Goal: Information Seeking & Learning: Compare options

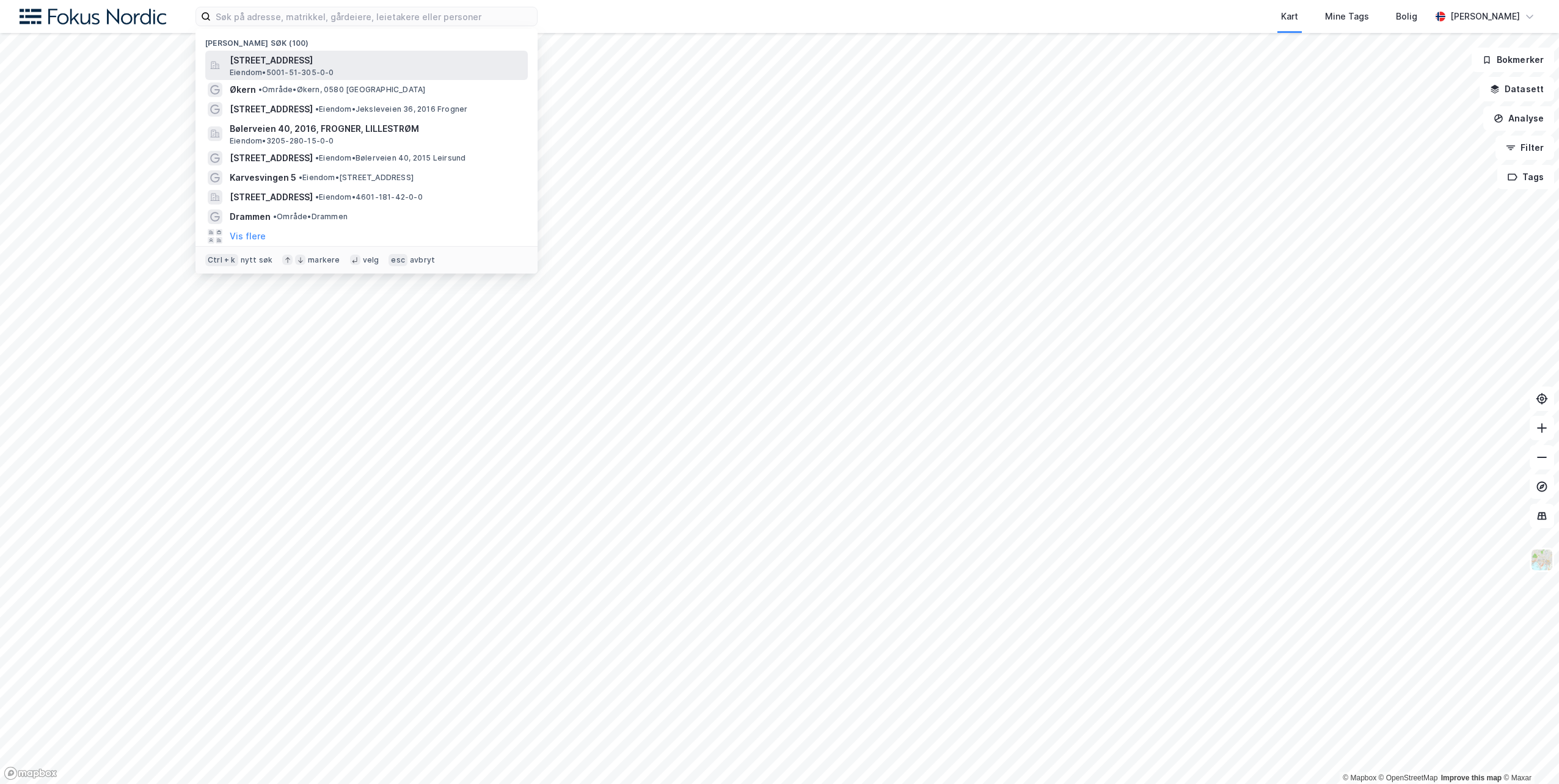
click at [264, 62] on span "[STREET_ADDRESS]" at bounding box center [376, 60] width 293 height 15
